Goal: Information Seeking & Learning: Learn about a topic

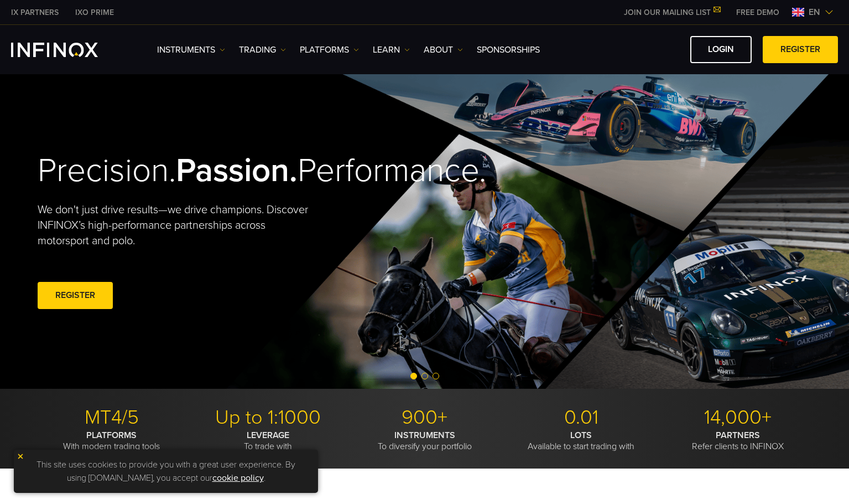
click at [19, 455] on img at bounding box center [21, 456] width 8 height 8
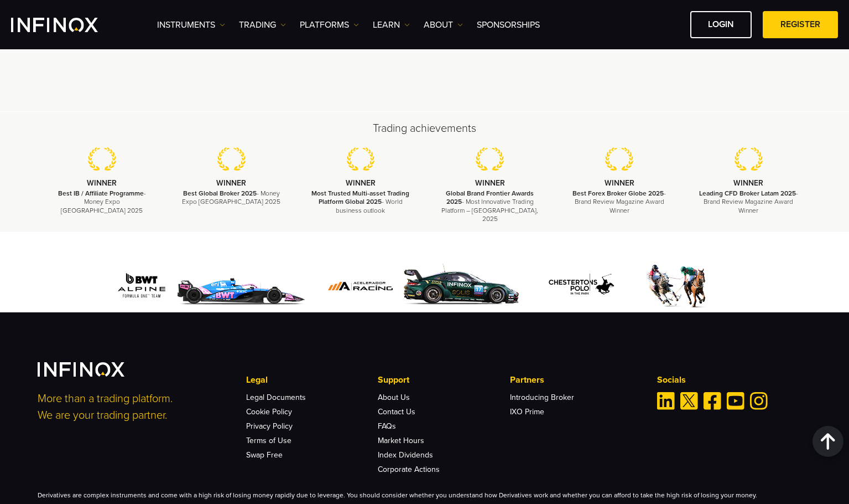
scroll to position [3084, 0]
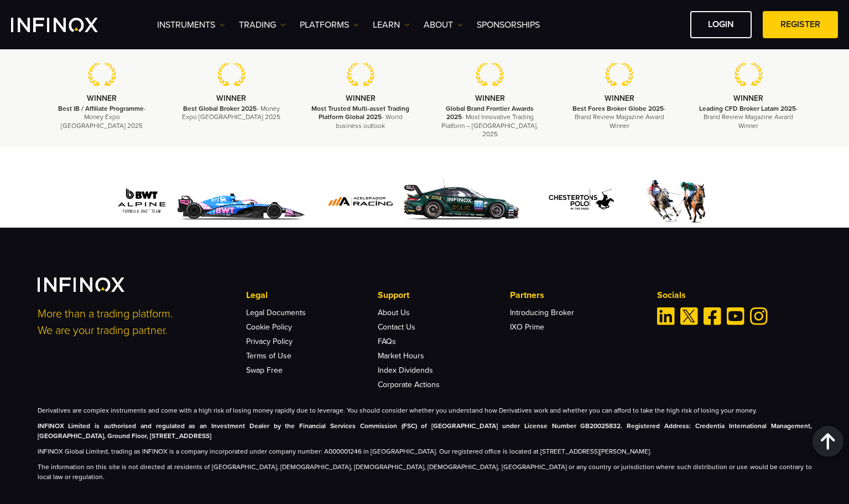
click at [395, 302] on li "About Us" at bounding box center [444, 309] width 132 height 14
click at [384, 308] on link "About Us" at bounding box center [394, 312] width 32 height 9
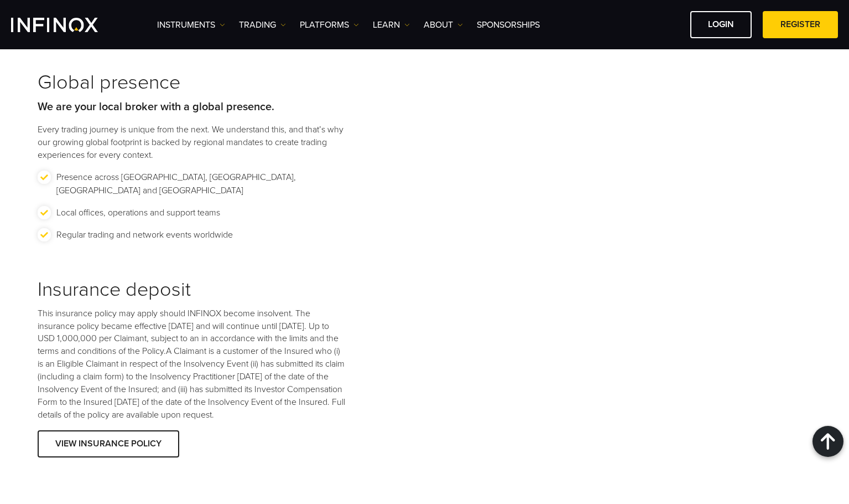
scroll to position [1273, 0]
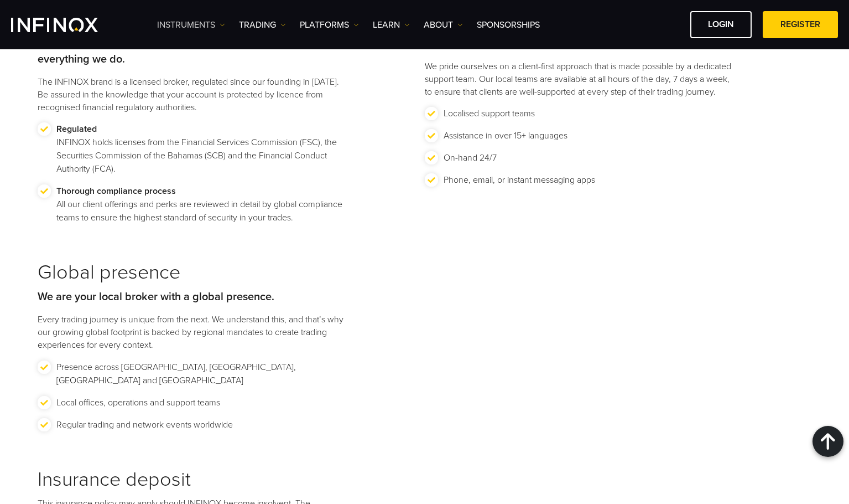
click at [222, 22] on img at bounding box center [223, 25] width 6 height 6
click at [282, 25] on img at bounding box center [284, 25] width 6 height 6
click at [357, 22] on img at bounding box center [357, 25] width 6 height 6
click at [409, 24] on img at bounding box center [407, 25] width 6 height 6
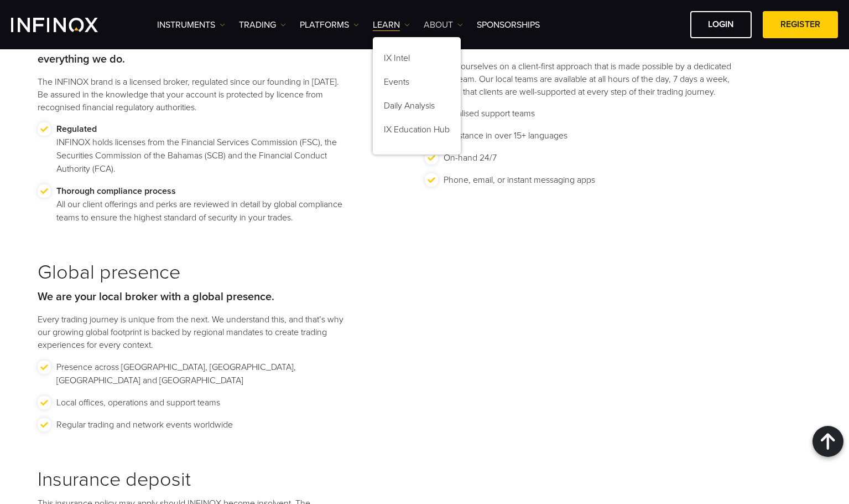
click at [463, 24] on img at bounding box center [461, 25] width 6 height 6
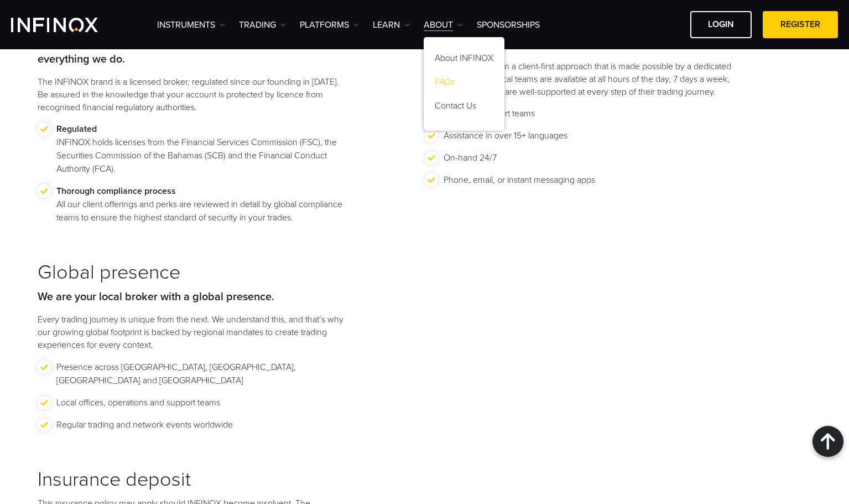
click at [456, 77] on link "FAQs" at bounding box center [464, 84] width 81 height 24
